Goal: Check status: Check status

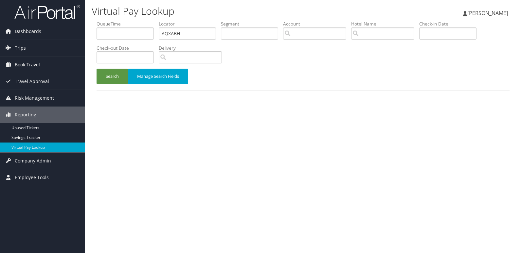
click at [120, 105] on div "Virtual Pay Lookup Luke Perry Luke Perry My Settings Travel Agency Contacts Vie…" at bounding box center [303, 126] width 436 height 253
click at [144, 134] on div "Virtual Pay Lookup Luke Perry Luke Perry My Settings Travel Agency Contacts Vie…" at bounding box center [303, 126] width 436 height 253
click at [144, 132] on div "Virtual Pay Lookup Luke Perry Luke Perry My Settings Travel Agency Contacts Vie…" at bounding box center [303, 126] width 436 height 253
click at [141, 131] on div "Virtual Pay Lookup Luke Perry Luke Perry My Settings Travel Agency Contacts Vie…" at bounding box center [303, 126] width 436 height 253
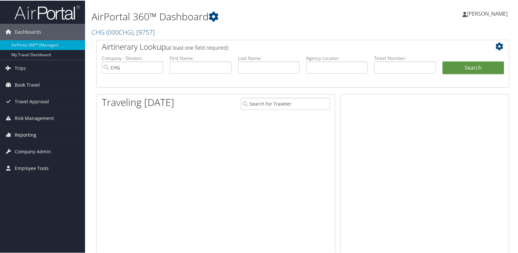
click at [20, 136] on span "Reporting" at bounding box center [26, 134] width 22 height 16
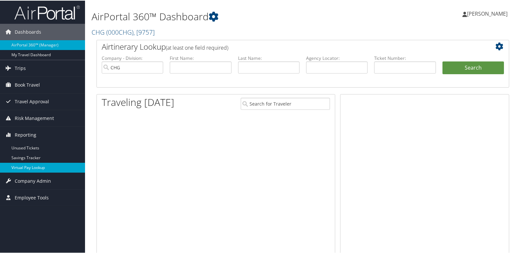
click at [22, 166] on link "Virtual Pay Lookup" at bounding box center [42, 167] width 85 height 10
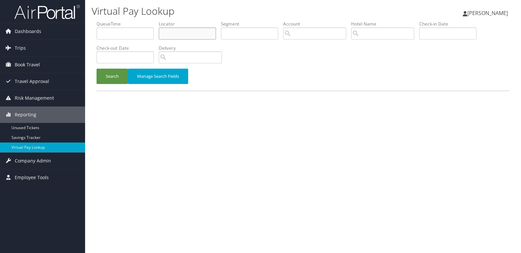
click at [172, 38] on input "text" at bounding box center [187, 33] width 57 height 12
paste input "KMXYMG"
type input "KMXYMG"
click at [96, 69] on button "Search" at bounding box center [111, 76] width 31 height 15
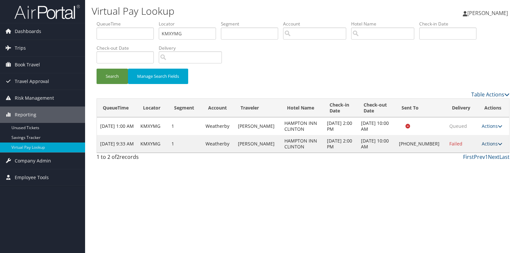
click at [489, 144] on link "Actions" at bounding box center [492, 144] width 21 height 6
click at [471, 162] on link "Logs" at bounding box center [470, 164] width 56 height 11
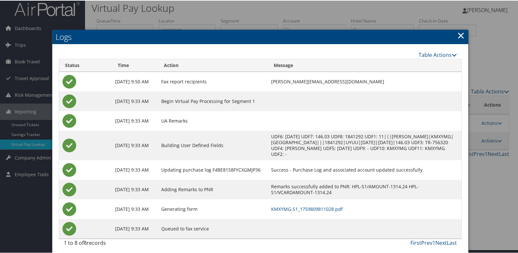
scroll to position [7, 0]
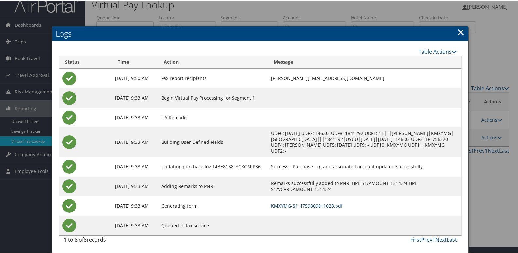
click at [331, 203] on link "KMXYMG-S1_1759809811028.pdf" at bounding box center [307, 205] width 72 height 6
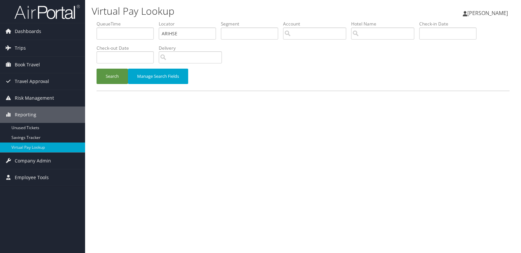
click at [124, 21] on ul "QueueTime Locator ARIHSE Segment Account Traveler Hotel Name Check-in Date Chec…" at bounding box center [302, 21] width 413 height 0
click at [96, 69] on button "Search" at bounding box center [111, 76] width 31 height 15
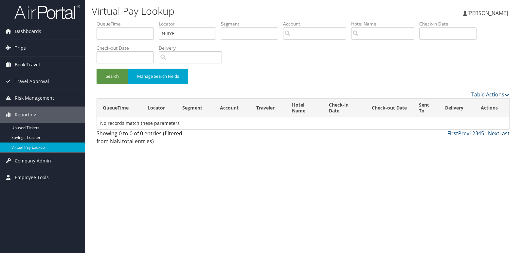
type input "NIIIYE"
click at [96, 69] on button "Search" at bounding box center [111, 76] width 31 height 15
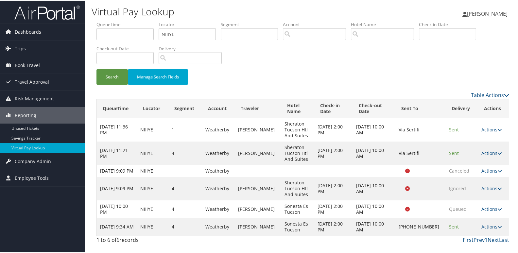
click at [484, 229] on link "Actions" at bounding box center [492, 226] width 21 height 6
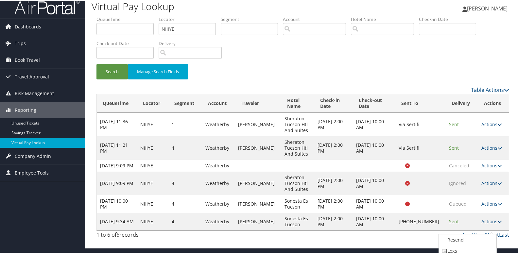
scroll to position [31, 0]
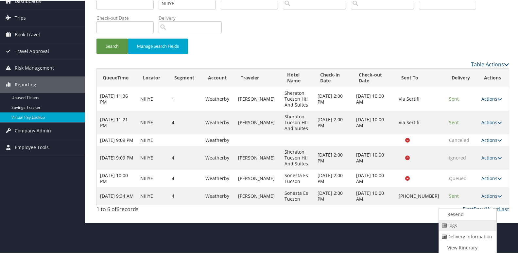
click at [472, 228] on link "Logs" at bounding box center [467, 224] width 56 height 11
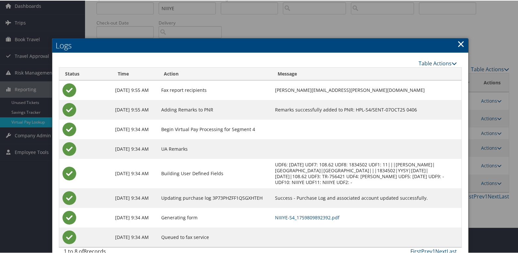
scroll to position [38, 0]
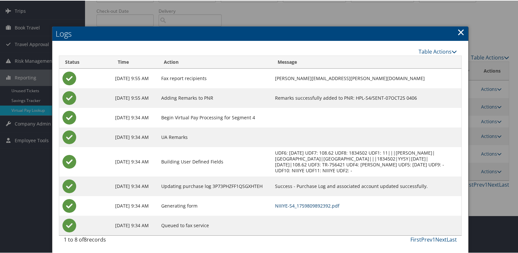
click at [315, 205] on link "NIIIYE-S4_1759809892392.pdf" at bounding box center [307, 205] width 64 height 6
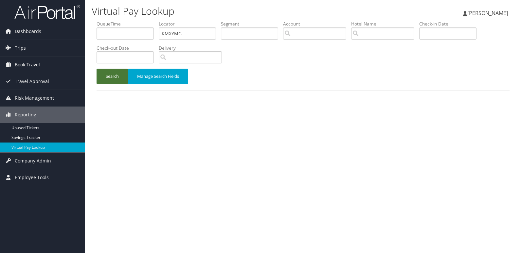
click at [105, 76] on button "Search" at bounding box center [111, 76] width 31 height 15
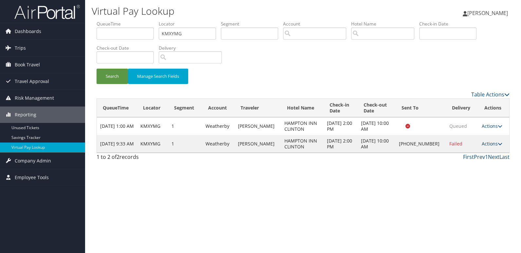
click at [482, 146] on link "Actions" at bounding box center [492, 144] width 21 height 6
click at [464, 155] on link "Resend" at bounding box center [470, 153] width 56 height 11
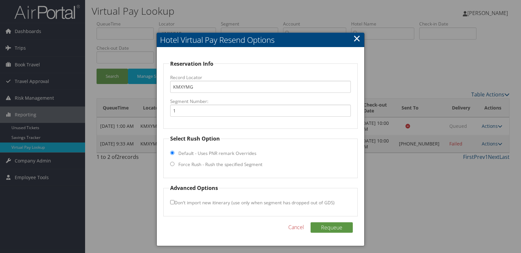
click at [208, 164] on label "Force Rush - Rush the specified Segment" at bounding box center [220, 164] width 84 height 7
click at [174, 164] on input "Force Rush - Rush the specified Segment" at bounding box center [172, 164] width 4 height 4
radio input "true"
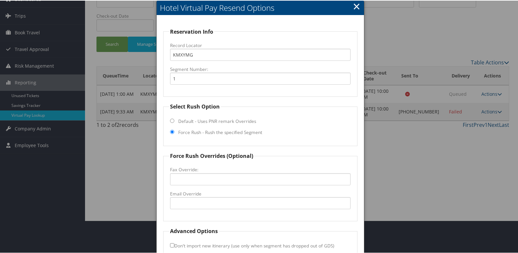
scroll to position [68, 0]
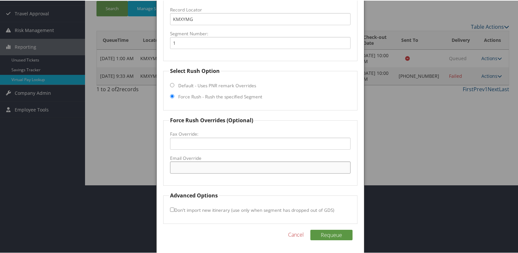
click at [209, 167] on input "Email Override" at bounding box center [260, 167] width 181 height 12
drag, startPoint x: 251, startPoint y: 166, endPoint x: 126, endPoint y: 168, distance: 124.6
click at [126, 168] on body "Menu Dashboards ► AirPortal 360™ (Manager) My Travel Dashboard Trips ► Airtiner…" at bounding box center [260, 58] width 521 height 253
type input "clintonmohampton@gmail.com"
click at [332, 233] on button "Requeue" at bounding box center [331, 234] width 42 height 10
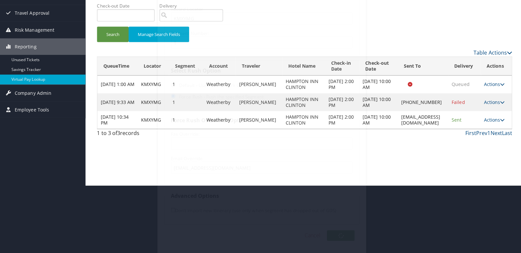
scroll to position [0, 0]
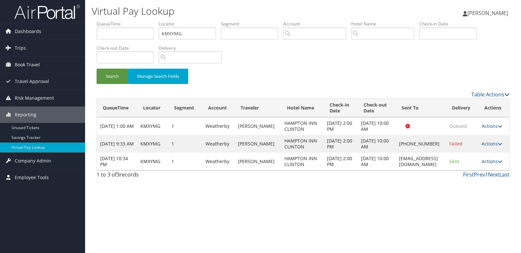
click at [490, 162] on link "Actions" at bounding box center [492, 161] width 21 height 6
click at [475, 180] on link "Logs" at bounding box center [481, 182] width 41 height 11
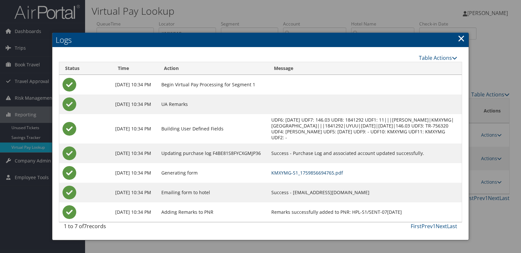
click at [334, 176] on link "KMXYMG-S1_1759856694765.pdf" at bounding box center [307, 173] width 72 height 6
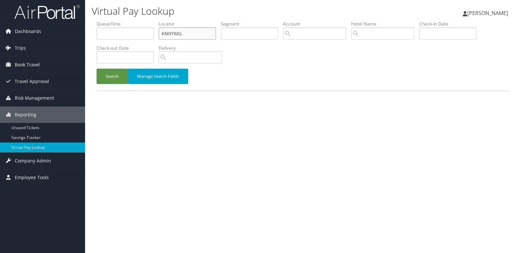
drag, startPoint x: 183, startPoint y: 33, endPoint x: 97, endPoint y: 33, distance: 85.4
click at [97, 21] on ul "QueueTime Locator KMXYMG Segment Account Traveler Hotel Name Check-in Date Chec…" at bounding box center [302, 21] width 413 height 0
paste input "KTKEZT"
type input "KTKEZT"
click at [96, 69] on button "Search" at bounding box center [111, 76] width 31 height 15
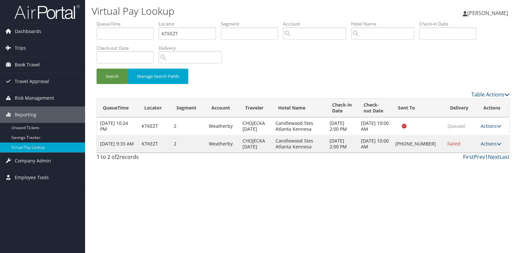
click at [484, 143] on link "Actions" at bounding box center [491, 144] width 21 height 6
click at [462, 167] on link "Logs" at bounding box center [470, 164] width 56 height 11
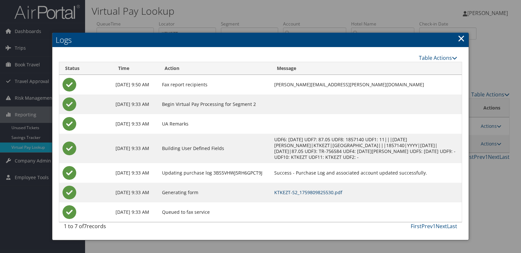
click at [314, 193] on link "KTKEZT-S2_1759809825530.pdf" at bounding box center [308, 192] width 68 height 6
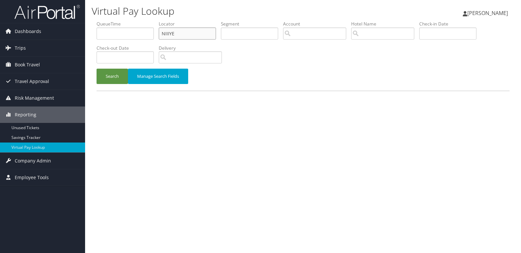
drag, startPoint x: 149, startPoint y: 35, endPoint x: 103, endPoint y: 35, distance: 45.5
click at [103, 21] on ul "QueueTime Locator NIIIYE Segment Account Traveler Hotel Name Check-in Date Chec…" at bounding box center [302, 21] width 413 height 0
paste input "FVIXFR"
click at [96, 69] on button "Search" at bounding box center [111, 76] width 31 height 15
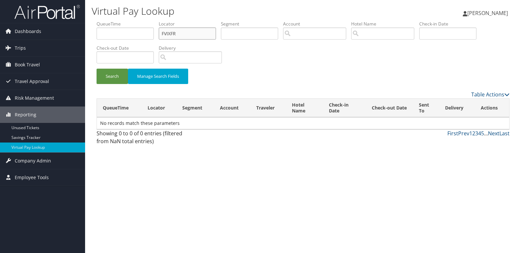
type input "FVIXFR"
click at [96, 69] on button "Search" at bounding box center [111, 76] width 31 height 15
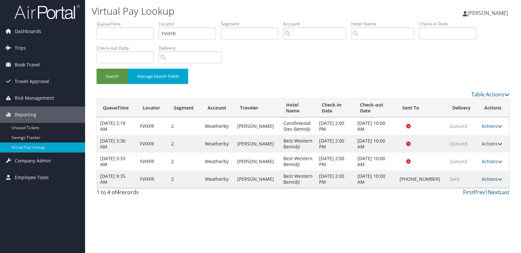
click at [482, 182] on link "Actions" at bounding box center [492, 179] width 21 height 6
click at [464, 200] on link "Logs" at bounding box center [470, 202] width 56 height 11
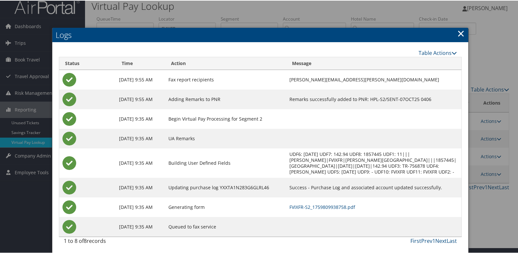
scroll to position [7, 0]
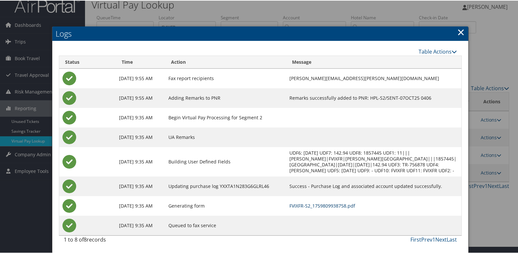
click at [311, 202] on link "FVIXFR-S2_1759809938758.pdf" at bounding box center [322, 205] width 66 height 6
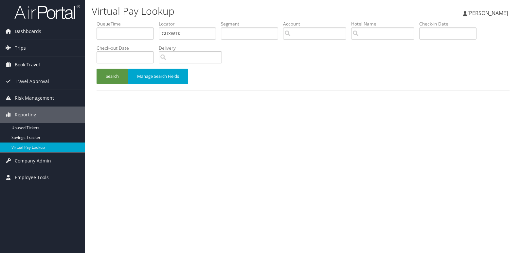
type input "GUXWTK"
click at [96, 69] on button "Search" at bounding box center [111, 76] width 31 height 15
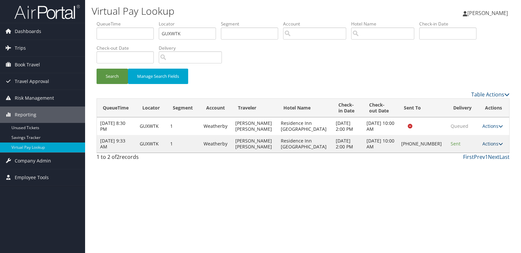
click at [489, 146] on link "Actions" at bounding box center [492, 144] width 21 height 6
click at [473, 164] on link "Logs" at bounding box center [469, 164] width 56 height 11
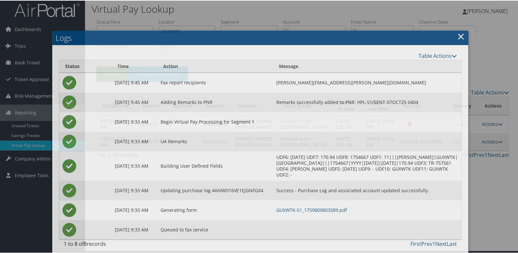
scroll to position [7, 0]
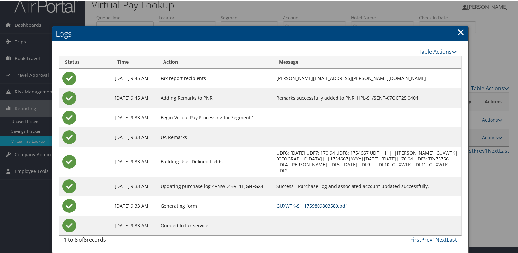
click at [301, 207] on link "GUXWTK-S1_1759809803589.pdf" at bounding box center [311, 205] width 71 height 6
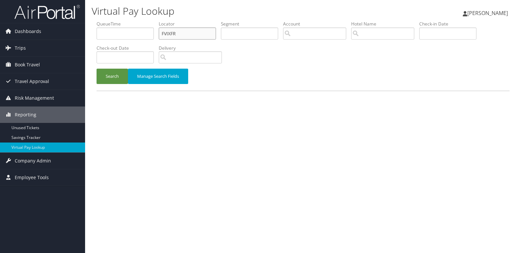
drag, startPoint x: 183, startPoint y: 32, endPoint x: 141, endPoint y: 40, distance: 43.4
click at [141, 21] on ul "QueueTime Locator FVIXFR Segment Account Traveler Hotel Name Check-in Date Chec…" at bounding box center [302, 21] width 413 height 0
paste input "OGJGTX"
click at [96, 69] on button "Search" at bounding box center [111, 76] width 31 height 15
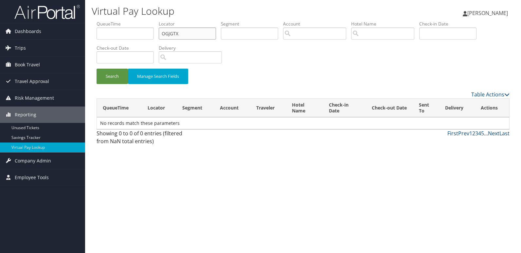
type input "OGJGTX"
click at [96, 69] on button "Search" at bounding box center [111, 76] width 31 height 15
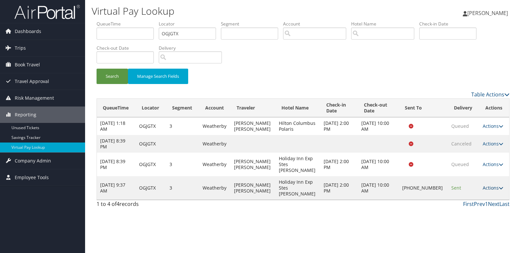
click at [487, 191] on link "Actions" at bounding box center [492, 188] width 21 height 6
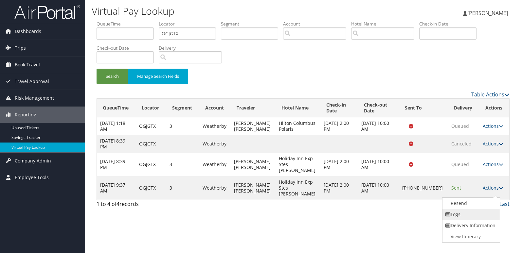
click at [458, 210] on link "Logs" at bounding box center [470, 214] width 56 height 11
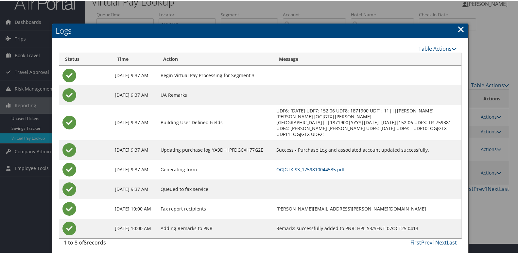
scroll to position [13, 0]
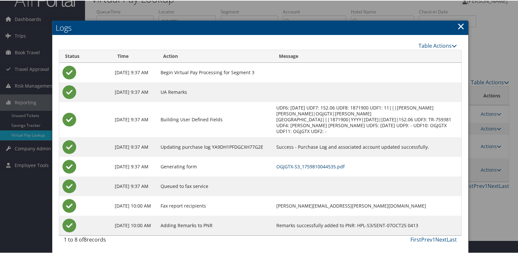
click at [321, 167] on link "OGJGTX-S3_1759810044535.pdf" at bounding box center [310, 166] width 68 height 6
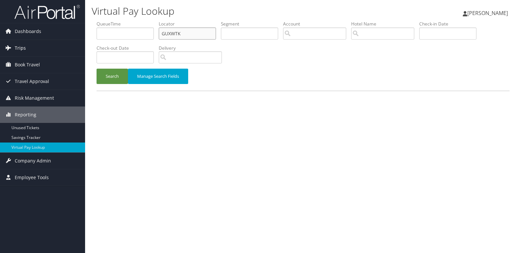
drag, startPoint x: 186, startPoint y: 30, endPoint x: 58, endPoint y: 53, distance: 130.3
click at [58, 53] on div "Dashboards AirPortal 360™ (Manager) My Travel Dashboard Trips Airtinerary® Look…" at bounding box center [260, 126] width 521 height 253
paste input "HSJVHT"
type input "HSJVHT"
click at [105, 77] on button "Search" at bounding box center [111, 76] width 31 height 15
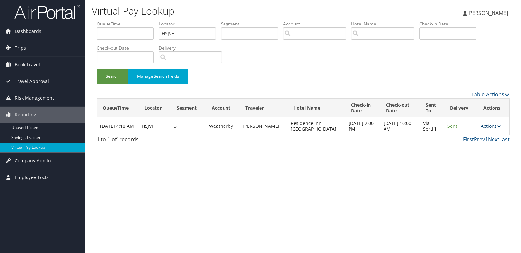
click at [486, 127] on link "Actions" at bounding box center [491, 126] width 21 height 6
click at [474, 145] on link "Logs" at bounding box center [477, 146] width 41 height 11
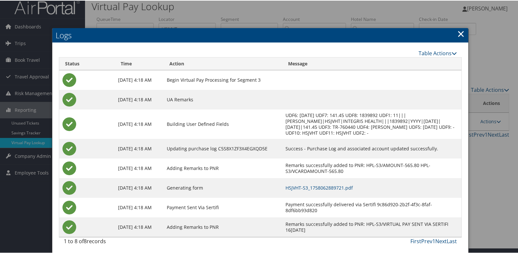
scroll to position [7, 0]
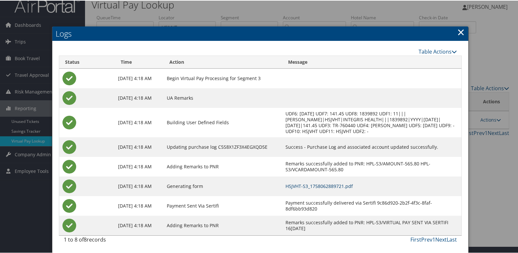
click at [337, 183] on link "HSJVHT-S3_1758062889721.pdf" at bounding box center [319, 186] width 67 height 6
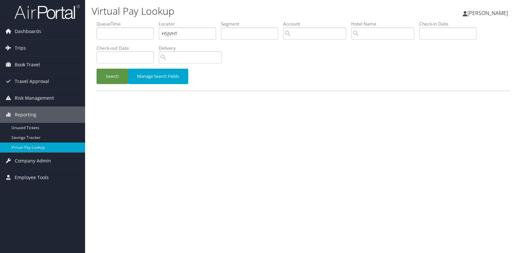
click at [84, 32] on div "Dashboards AirPortal 360™ (Manager) My Travel Dashboard Trips Airtinerary® Look…" at bounding box center [260, 126] width 521 height 253
type input "EXNEII"
click at [113, 75] on button "Search" at bounding box center [111, 76] width 31 height 15
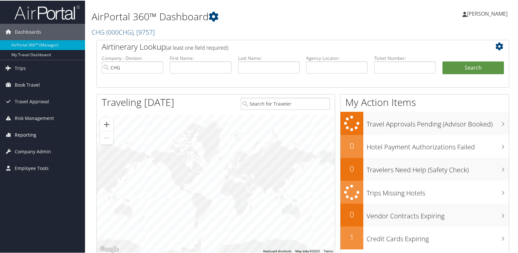
click at [24, 133] on span "Reporting" at bounding box center [26, 134] width 22 height 16
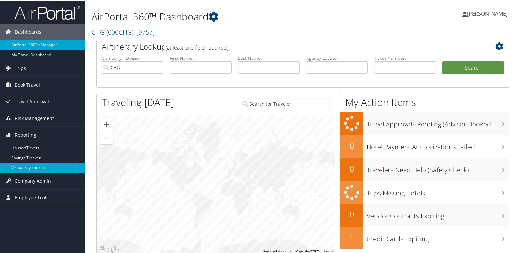
click at [22, 165] on link "Virtual Pay Lookup" at bounding box center [42, 167] width 85 height 10
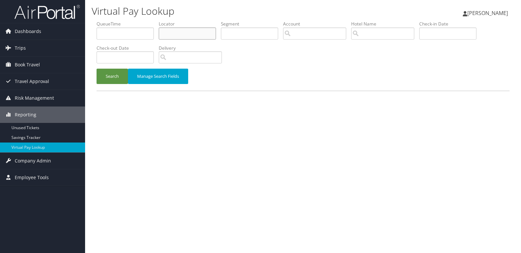
click at [175, 31] on input "text" at bounding box center [187, 33] width 57 height 12
paste input "EXNEII"
type input "EXNEII"
click at [96, 69] on button "Search" at bounding box center [111, 76] width 31 height 15
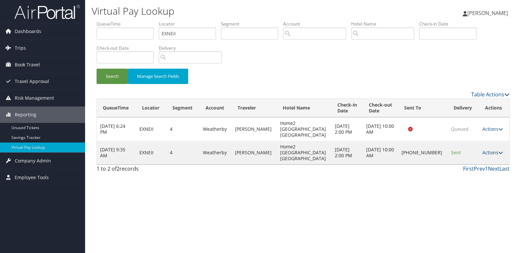
click at [492, 149] on link "Actions" at bounding box center [492, 152] width 21 height 6
click at [465, 165] on link "Logs" at bounding box center [470, 164] width 56 height 11
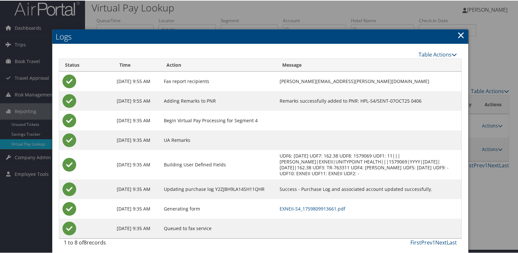
scroll to position [7, 0]
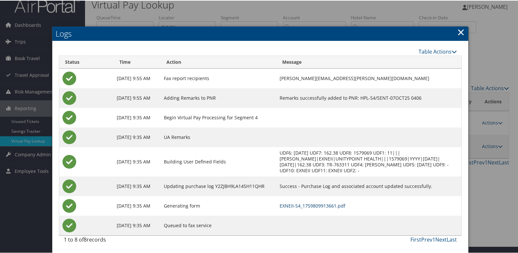
click at [321, 207] on link "EXNEII-S4_1759809913661.pdf" at bounding box center [313, 205] width 66 height 6
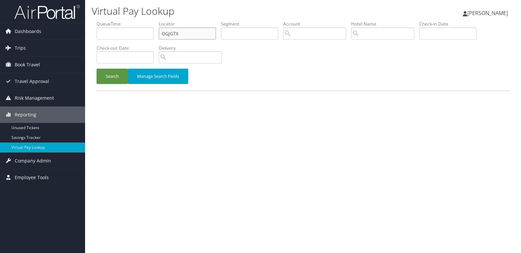
drag, startPoint x: 181, startPoint y: 32, endPoint x: 89, endPoint y: 47, distance: 93.1
click at [96, 47] on form "QueueTime Locator OGJGTX Segment Account Traveler Hotel Name Check-in Date Chec…" at bounding box center [302, 56] width 413 height 70
paste input "NHOZM"
type input "NHOZMX"
click at [96, 69] on button "Search" at bounding box center [111, 76] width 31 height 15
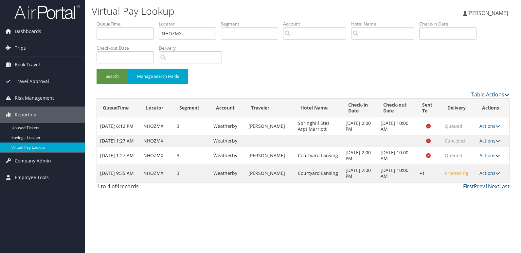
click at [483, 176] on link "Actions" at bounding box center [489, 173] width 21 height 6
click at [460, 194] on link "Resend" at bounding box center [470, 188] width 56 height 11
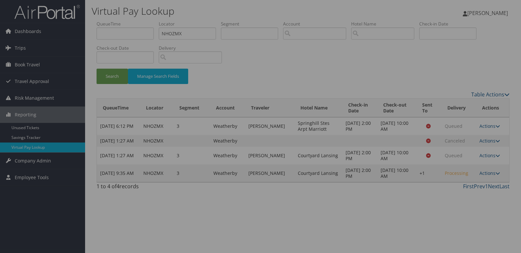
click at [443, 194] on div at bounding box center [260, 126] width 521 height 253
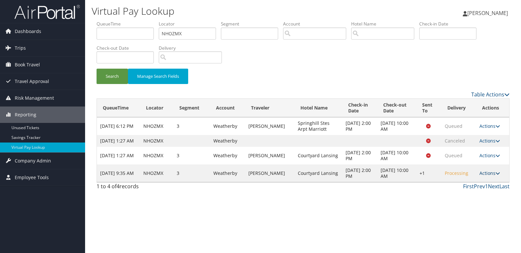
click at [495, 176] on link "Actions" at bounding box center [489, 173] width 21 height 6
click at [470, 197] on link "Logs" at bounding box center [470, 199] width 56 height 11
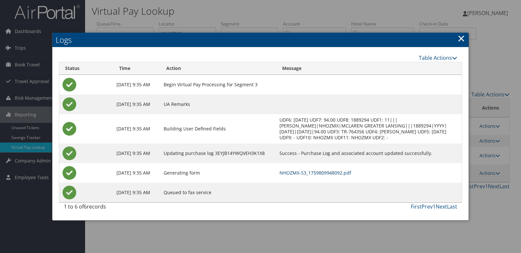
click at [316, 173] on link "NHOZMX-S3_1759809948092.pdf" at bounding box center [315, 173] width 72 height 6
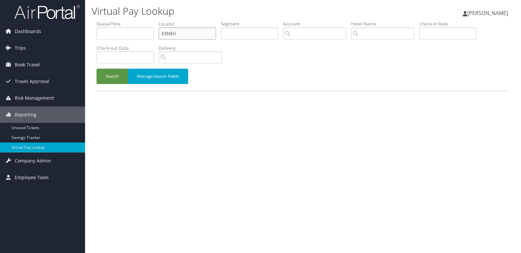
drag, startPoint x: 180, startPoint y: 34, endPoint x: 135, endPoint y: 36, distance: 44.9
click at [136, 21] on ul "QueueTime Locator EXNEII Segment Account Traveler Hotel Name Check-in Date Chec…" at bounding box center [302, 21] width 413 height 0
paste input "GJNECH"
type input "GJNECH"
click at [96, 69] on button "Search" at bounding box center [111, 76] width 31 height 15
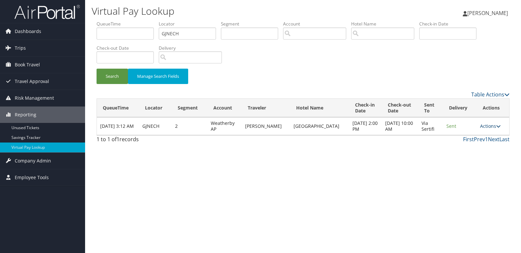
click at [491, 125] on link "Actions" at bounding box center [490, 126] width 21 height 6
click at [480, 146] on link "Logs" at bounding box center [477, 146] width 41 height 11
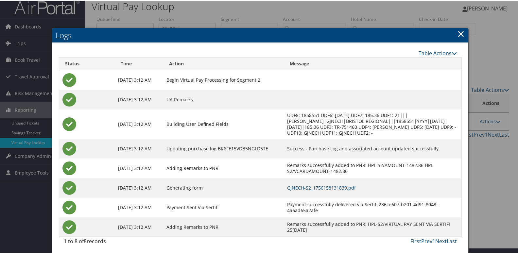
scroll to position [7, 0]
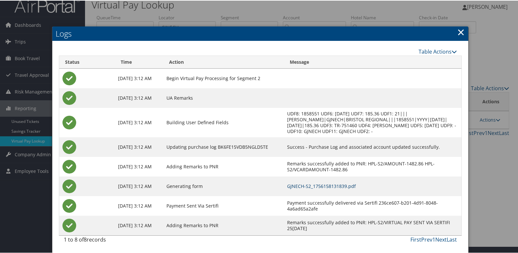
click at [318, 184] on link "GJNECH-S2_1756158131839.pdf" at bounding box center [321, 186] width 69 height 6
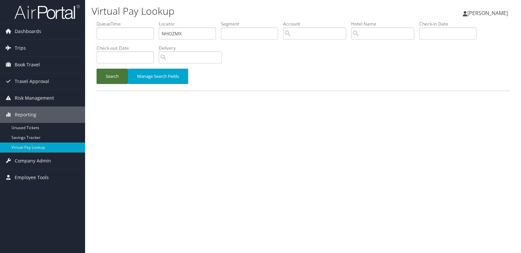
click at [105, 74] on button "Search" at bounding box center [111, 76] width 31 height 15
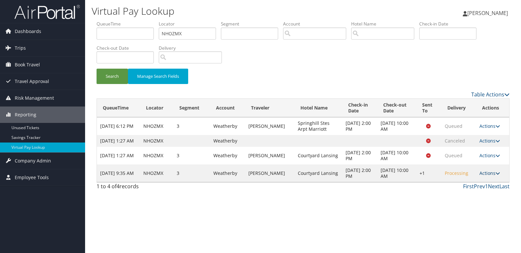
click at [488, 176] on link "Actions" at bounding box center [489, 173] width 21 height 6
click at [464, 188] on link "Resend" at bounding box center [470, 188] width 56 height 11
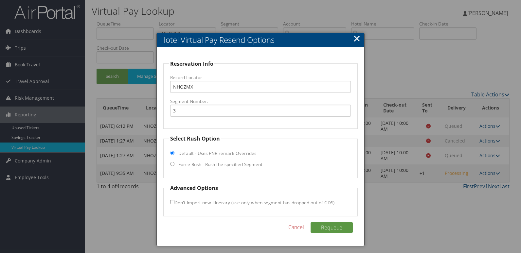
click at [240, 162] on label "Force Rush - Rush the specified Segment" at bounding box center [220, 164] width 84 height 7
click at [174, 162] on input "Force Rush - Rush the specified Segment" at bounding box center [172, 164] width 4 height 4
radio input "true"
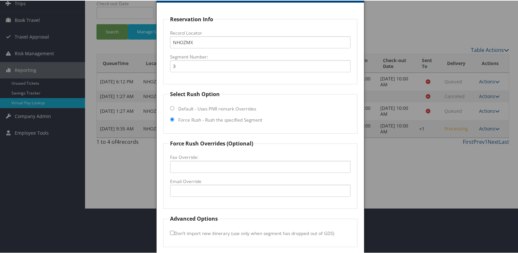
scroll to position [68, 0]
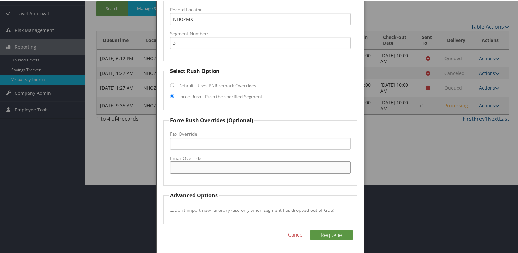
click at [219, 169] on input "Email Override" at bounding box center [260, 167] width 181 height 12
drag, startPoint x: 283, startPoint y: 167, endPoint x: 114, endPoint y: 188, distance: 169.4
click at [114, 185] on body "Menu Dashboards ► AirPortal 360™ (Manager) My Travel Dashboard Trips ► Airtiner…" at bounding box center [260, 58] width 521 height 253
type input "[EMAIL_ADDRESS][DOMAIN_NAME]"
click at [324, 234] on button "Requeue" at bounding box center [331, 234] width 42 height 10
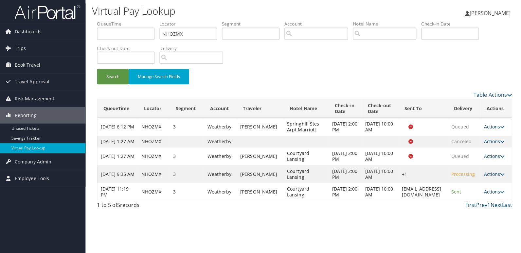
scroll to position [0, 0]
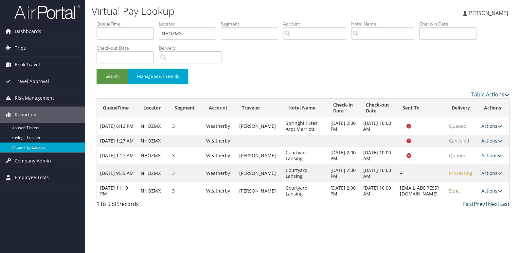
click at [490, 194] on link "Actions" at bounding box center [491, 191] width 21 height 6
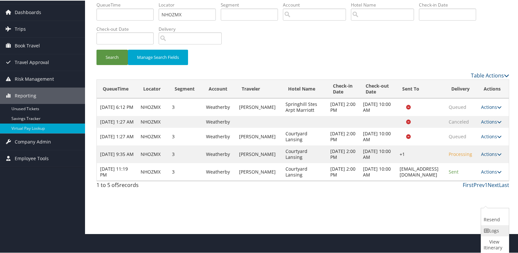
click at [490, 227] on link "Logs" at bounding box center [494, 230] width 26 height 11
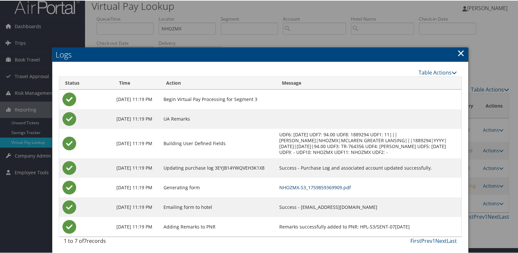
scroll to position [7, 0]
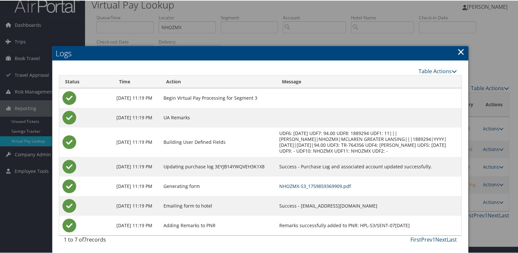
click at [315, 187] on link "NHOZMX-S3_1759859369909.pdf" at bounding box center [315, 186] width 72 height 6
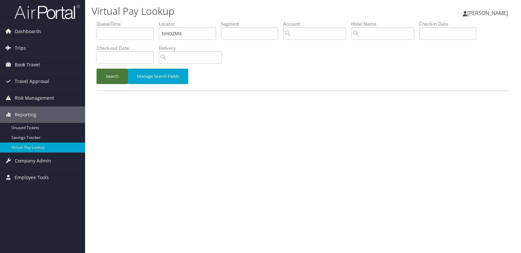
click at [114, 79] on button "Search" at bounding box center [111, 76] width 31 height 15
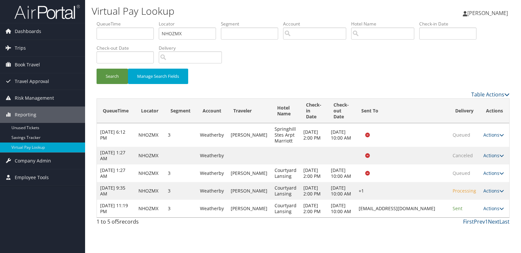
drag, startPoint x: 444, startPoint y: 223, endPoint x: 340, endPoint y: 223, distance: 103.4
click at [340, 218] on tr "Oct 7, 2025 11:19 PM NHOZMX 3 Weatherby RICHARD J MCGEEHAN Courtyard Lansing Oc…" at bounding box center [303, 209] width 412 height 18
drag, startPoint x: 340, startPoint y: 223, endPoint x: 371, endPoint y: 235, distance: 33.0
click at [367, 229] on div "Table Actions Loading... QueueTime Locator Segment Account Traveler Hotel Name …" at bounding box center [302, 160] width 413 height 138
click at [428, 218] on td "lansingcourtyardmarriott@hhchospitality.com" at bounding box center [402, 209] width 94 height 18
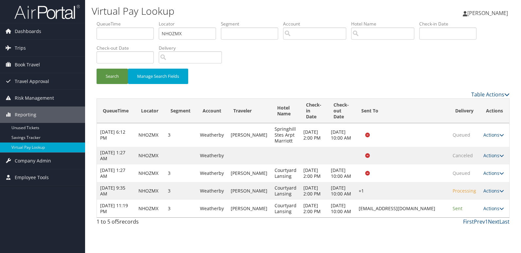
drag, startPoint x: 446, startPoint y: 224, endPoint x: 346, endPoint y: 227, distance: 99.5
click at [355, 218] on td "lansingcourtyardmarriott@hhchospitality.com" at bounding box center [402, 209] width 94 height 18
copy td "lansingcourtyardmarriott@hhchospitality.com"
click at [485, 212] on link "Actions" at bounding box center [493, 208] width 21 height 6
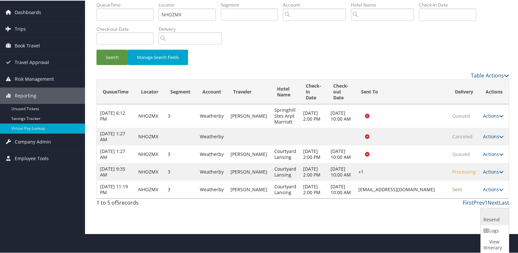
click at [490, 218] on link "Resend" at bounding box center [494, 216] width 26 height 17
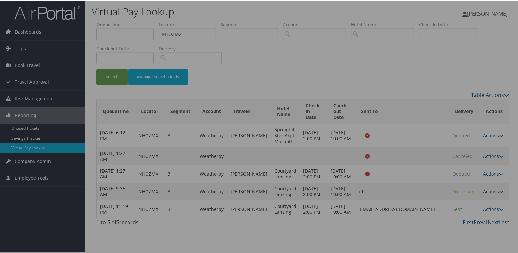
scroll to position [0, 0]
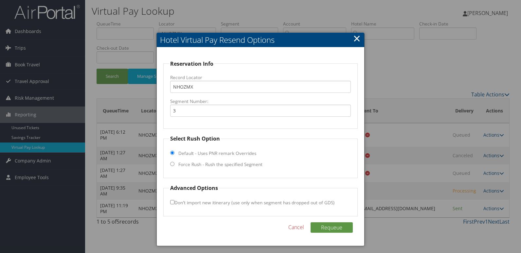
click at [191, 165] on label "Force Rush - Rush the specified Segment" at bounding box center [220, 164] width 84 height 7
click at [174, 165] on input "Force Rush - Rush the specified Segment" at bounding box center [172, 164] width 4 height 4
radio input "true"
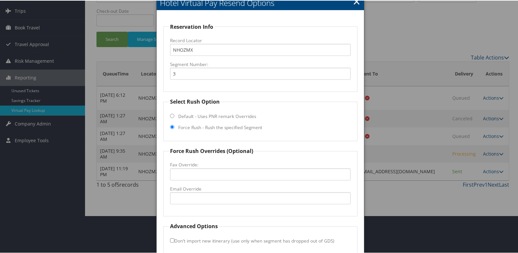
scroll to position [68, 0]
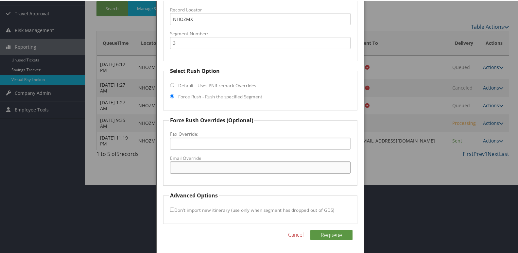
click at [199, 167] on input "Email Override" at bounding box center [260, 167] width 181 height 12
paste input "lansingcourtyardmarriott@hhchospitality.com"
click at [220, 167] on input "lansingcourtyardmarriott@hhchospitality.com" at bounding box center [260, 167] width 181 height 12
click at [226, 166] on input "lansingcourtyardmarriott@hhchospitality.com" at bounding box center [260, 167] width 181 height 12
click at [230, 166] on input "lansingcourtyardmarriott@hhchospitality.com" at bounding box center [260, 167] width 181 height 12
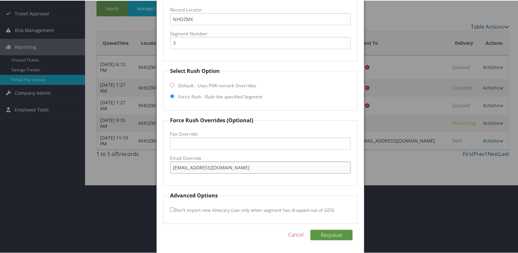
drag, startPoint x: 288, startPoint y: 166, endPoint x: 77, endPoint y: 166, distance: 211.0
click at [77, 166] on body "Menu Dashboards ► AirPortal 360™ (Manager) My Travel Dashboard Trips ► Airtiner…" at bounding box center [260, 58] width 521 height 253
type input "lansingcourtyardmarriott@hhchospitality.com"
click at [301, 189] on form "Reservation Info Record Locator NHOZMX Segment Number: 3 Select Rush Option Def…" at bounding box center [260, 107] width 195 height 232
click at [323, 234] on button "Requeue" at bounding box center [331, 234] width 42 height 10
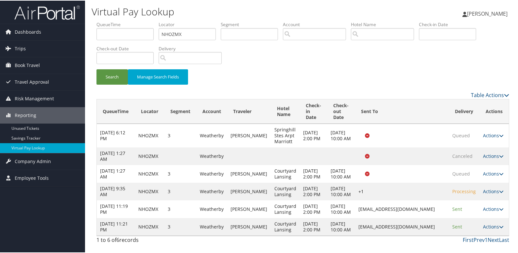
scroll to position [17, 0]
drag, startPoint x: 183, startPoint y: 17, endPoint x: 101, endPoint y: 23, distance: 81.3
click at [102, 21] on ul "QueueTime Locator NHOZMX Segment Account Traveler Hotel Name Check-in Date Chec…" at bounding box center [302, 21] width 413 height 0
paste input "EOUJDO"
type input "EOUJDO"
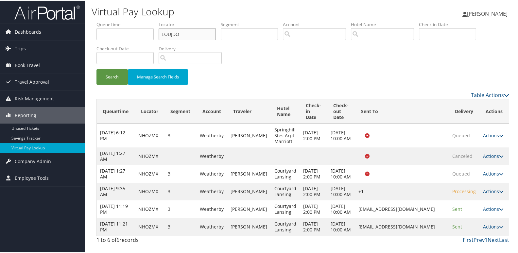
click at [96, 69] on button "Search" at bounding box center [111, 76] width 31 height 15
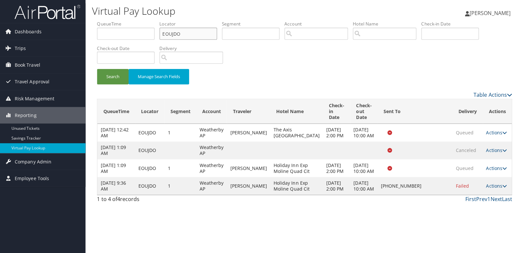
scroll to position [0, 0]
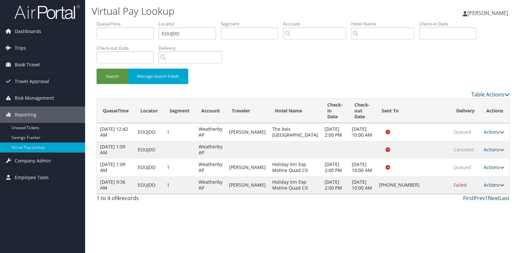
click at [491, 188] on link "Actions" at bounding box center [493, 185] width 21 height 6
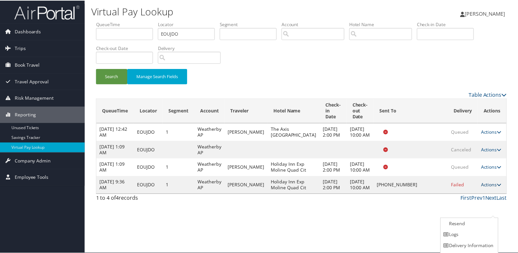
scroll to position [10, 0]
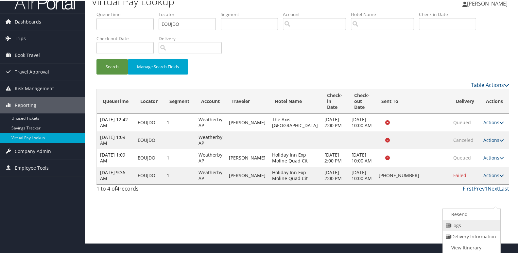
click at [464, 221] on link "Logs" at bounding box center [471, 224] width 56 height 11
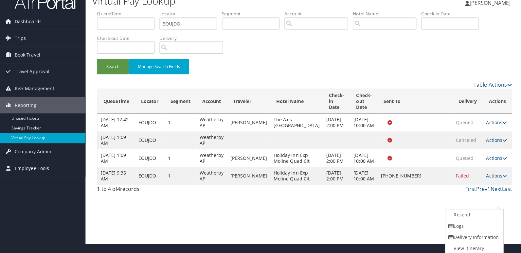
scroll to position [0, 0]
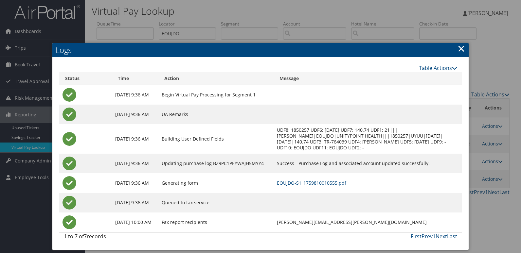
click at [335, 179] on td "EOUJDO-S1_1759810010555.pdf" at bounding box center [367, 183] width 188 height 20
click at [335, 180] on link "EOUJDO-S1_1759810010555.pdf" at bounding box center [311, 183] width 69 height 6
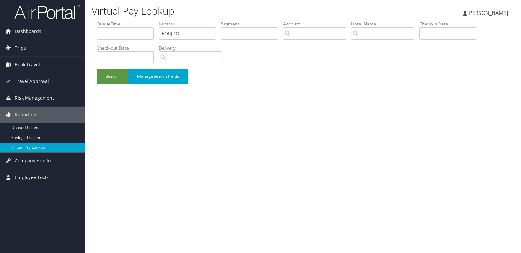
click at [105, 71] on button "Search" at bounding box center [111, 76] width 31 height 15
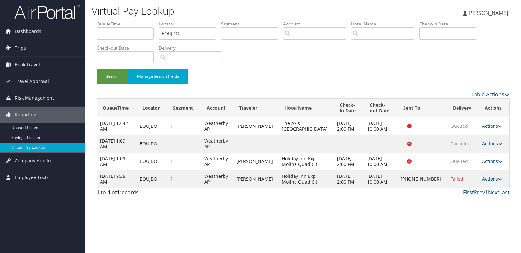
click at [489, 180] on link "Actions" at bounding box center [492, 179] width 21 height 6
click at [459, 203] on link "Logs" at bounding box center [469, 199] width 56 height 11
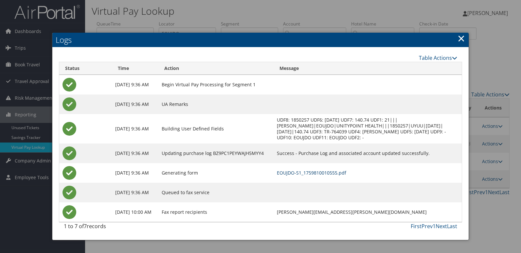
click at [327, 172] on link "EOUJDO-S1_1759810010555.pdf" at bounding box center [311, 173] width 69 height 6
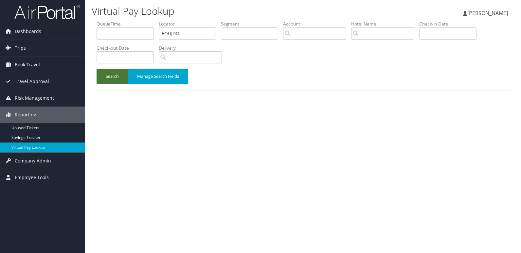
click at [112, 80] on button "Search" at bounding box center [111, 76] width 31 height 15
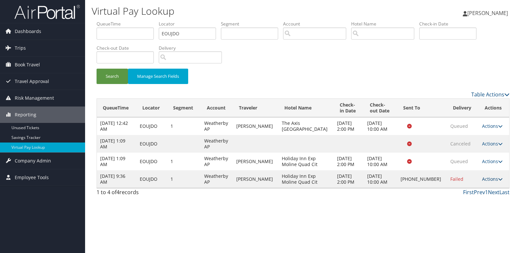
click at [494, 180] on link "Actions" at bounding box center [492, 179] width 21 height 6
click at [472, 195] on link "Logs" at bounding box center [469, 199] width 56 height 11
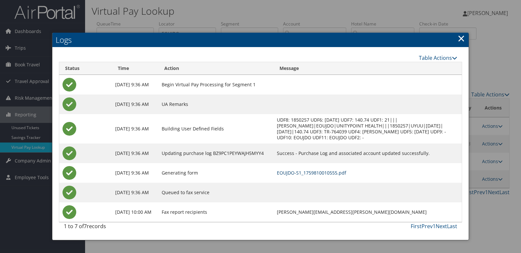
click at [317, 173] on link "EOUJDO-S1_1759810010555.pdf" at bounding box center [311, 173] width 69 height 6
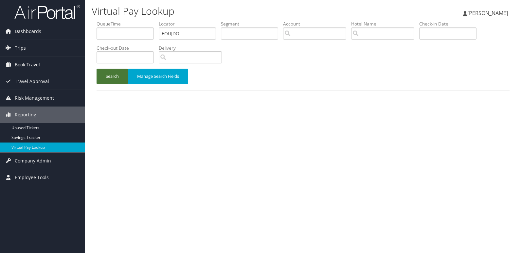
click at [107, 81] on button "Search" at bounding box center [111, 76] width 31 height 15
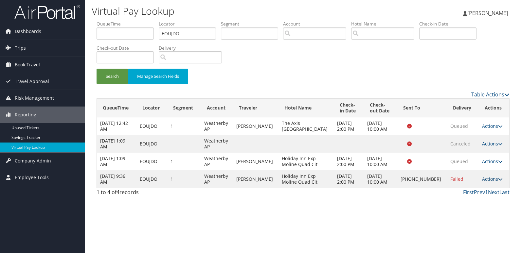
click at [486, 179] on link "Actions" at bounding box center [492, 179] width 21 height 6
click at [465, 197] on link "Logs" at bounding box center [469, 199] width 56 height 11
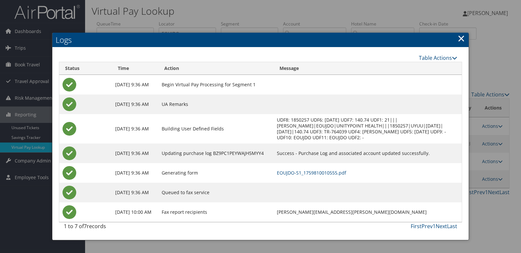
click at [315, 176] on td "EOUJDO-S1_1759810010555.pdf" at bounding box center [367, 173] width 188 height 20
click at [316, 175] on link "EOUJDO-S1_1759810010555.pdf" at bounding box center [311, 173] width 69 height 6
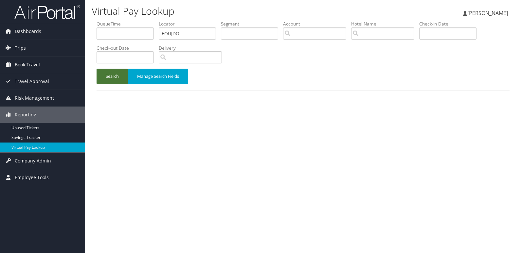
click at [106, 77] on button "Search" at bounding box center [111, 76] width 31 height 15
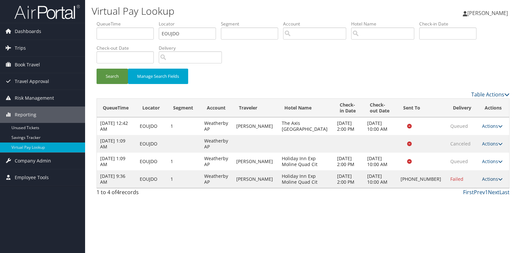
click at [483, 182] on link "Actions" at bounding box center [492, 179] width 21 height 6
click at [466, 192] on link "Resend" at bounding box center [469, 188] width 56 height 11
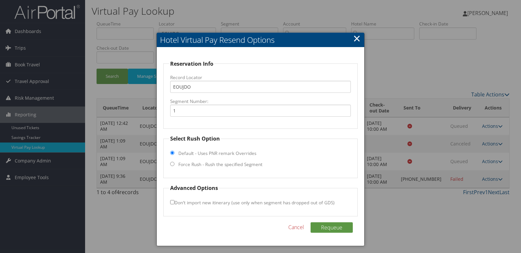
click at [213, 166] on label "Force Rush - Rush the specified Segment" at bounding box center [220, 164] width 84 height 7
click at [174, 166] on input "Force Rush - Rush the specified Segment" at bounding box center [172, 164] width 4 height 4
radio input "true"
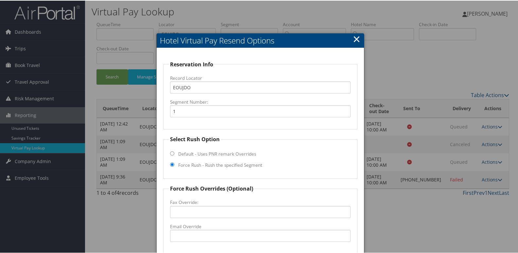
scroll to position [68, 0]
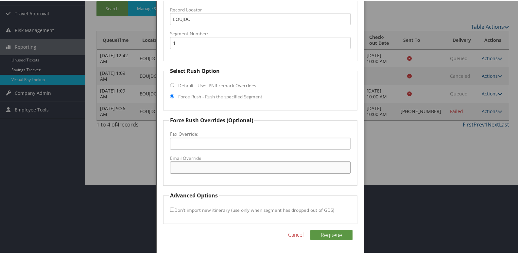
click at [208, 168] on input "Email Override" at bounding box center [260, 167] width 181 height 12
click at [403, 159] on div at bounding box center [260, 126] width 521 height 253
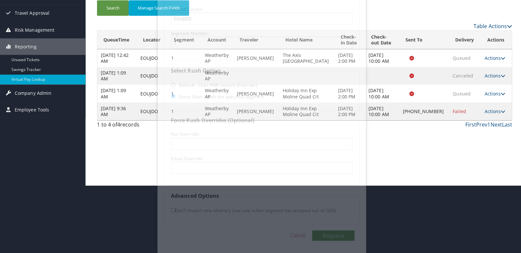
scroll to position [0, 0]
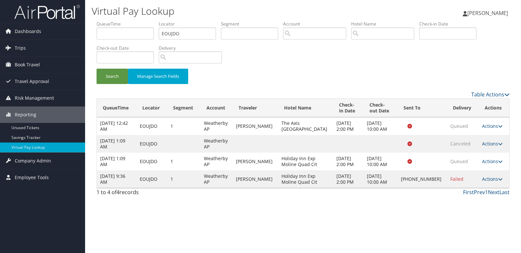
click at [246, 84] on div "Search Manage Search Fields" at bounding box center [303, 80] width 423 height 22
click at [100, 77] on button "Search" at bounding box center [111, 76] width 31 height 15
click at [488, 182] on link "Actions" at bounding box center [492, 179] width 21 height 6
drag, startPoint x: 468, startPoint y: 197, endPoint x: 387, endPoint y: 174, distance: 84.1
click at [467, 197] on link "Logs" at bounding box center [470, 199] width 56 height 11
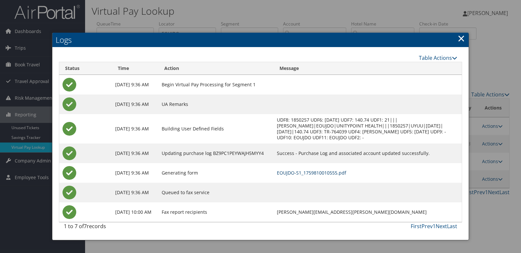
click at [316, 173] on link "EOUJDO-S1_1759810010555.pdf" at bounding box center [311, 173] width 69 height 6
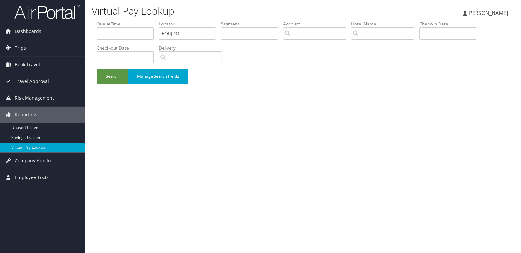
type input "EXNEII"
